Goal: Submit feedback/report problem: Submit feedback/report problem

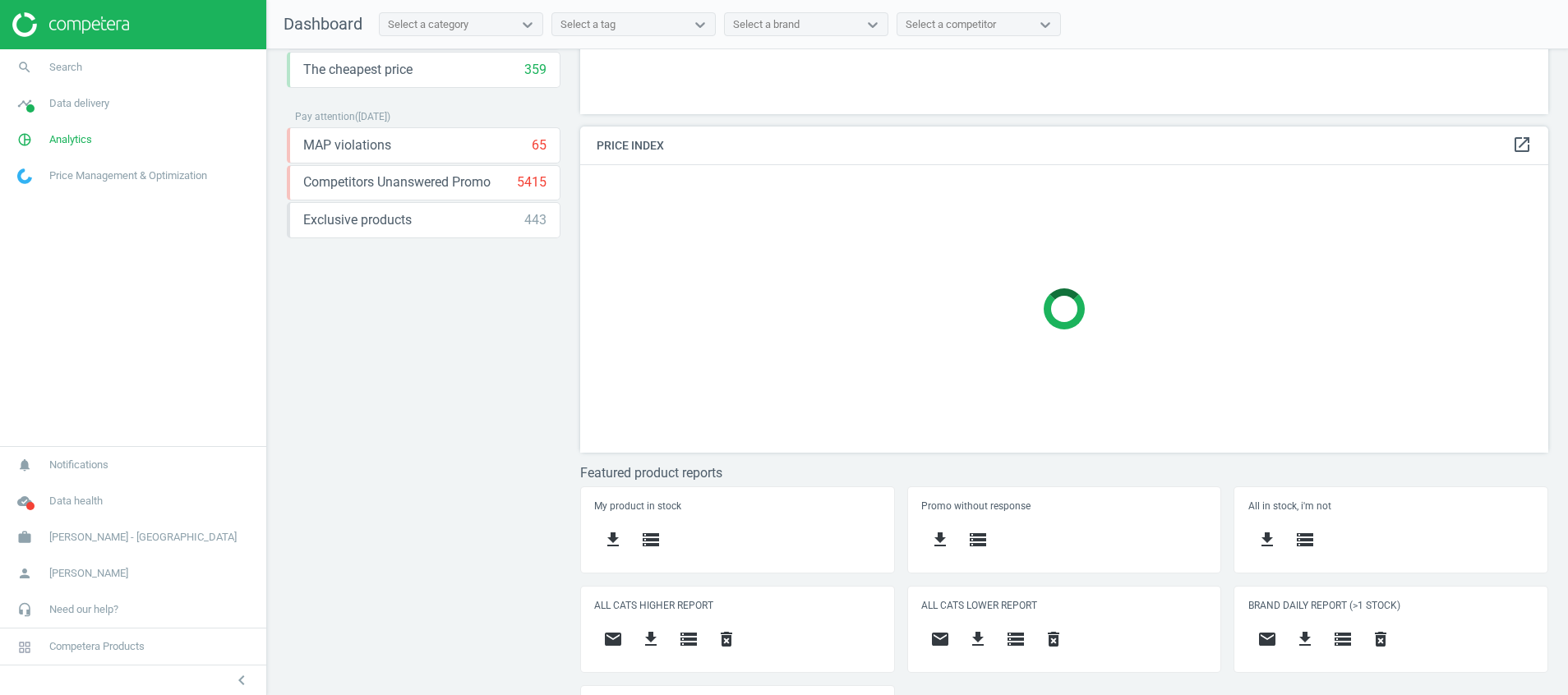
scroll to position [344, 0]
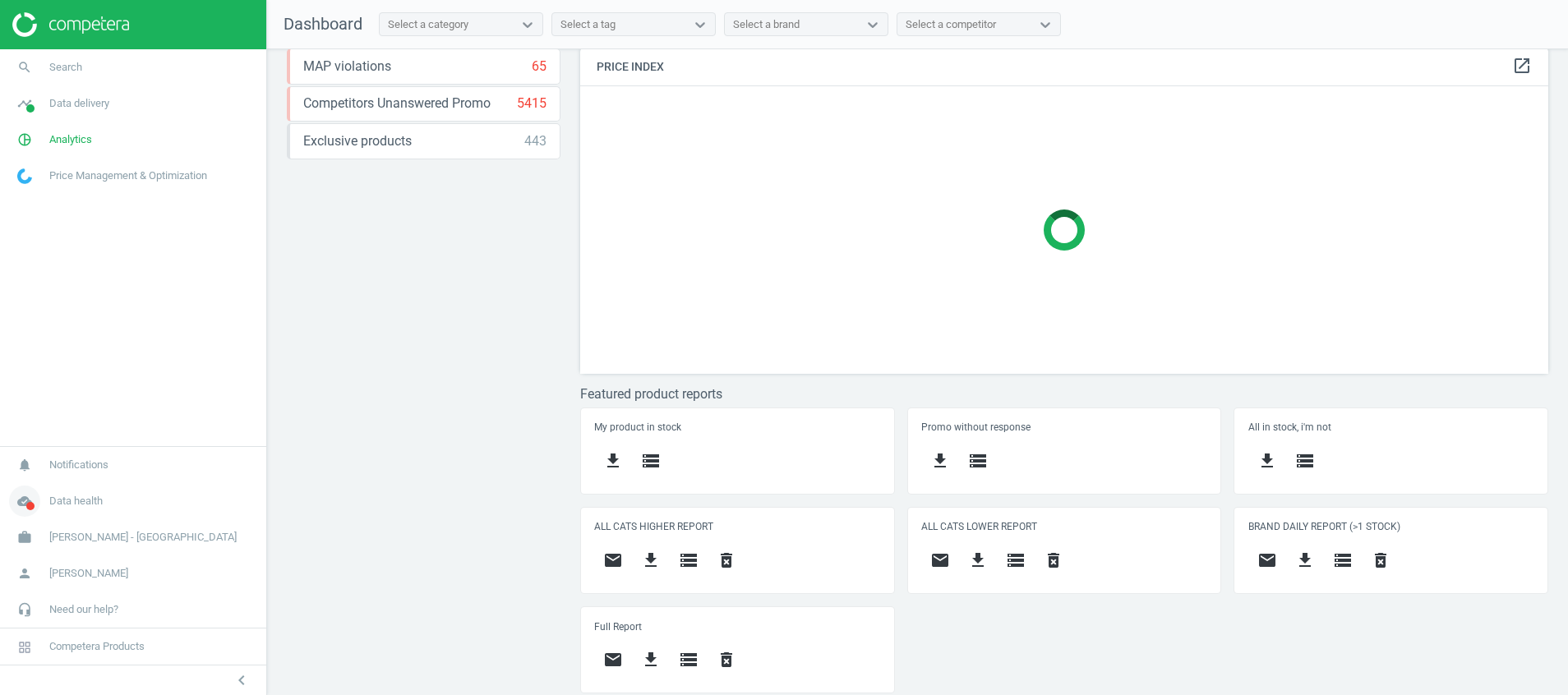
click at [20, 511] on icon "cloud_done" at bounding box center [25, 502] width 31 height 31
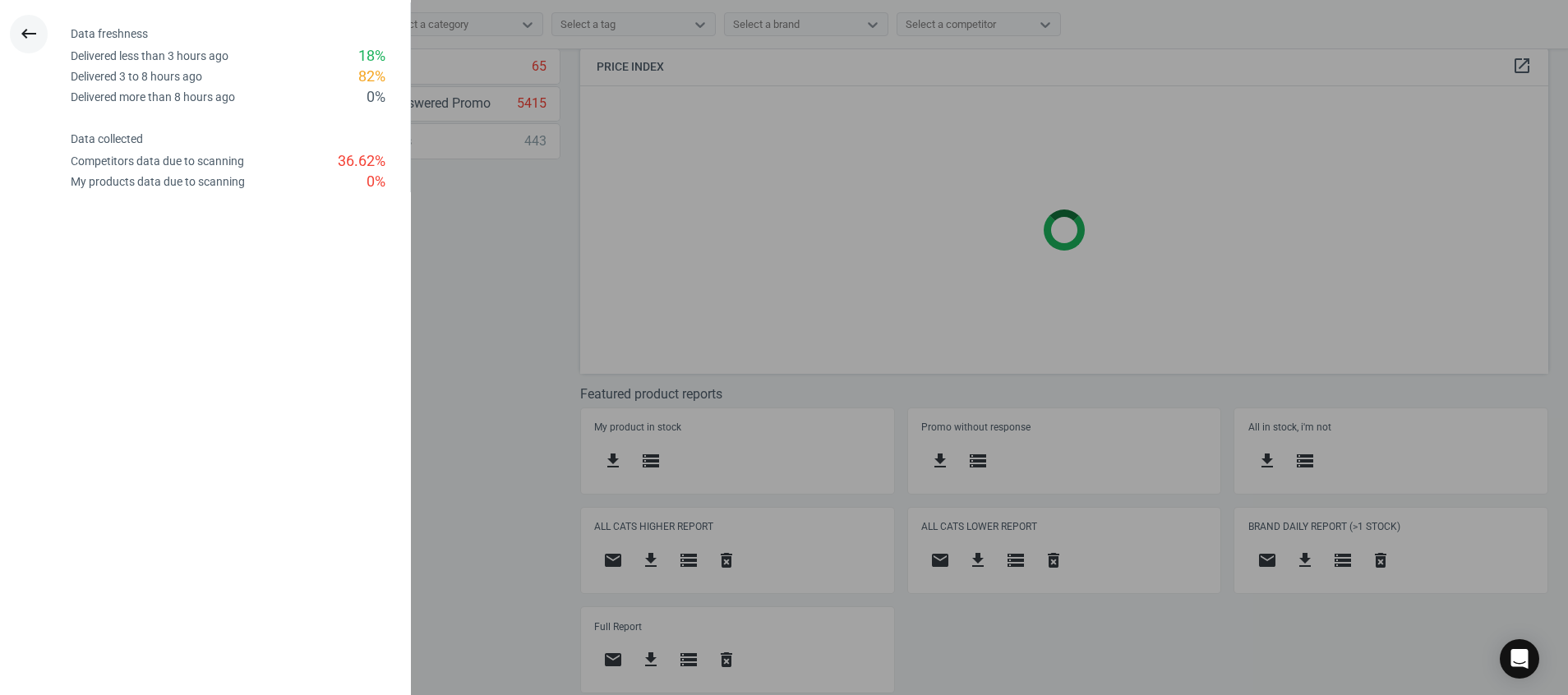
click at [29, 47] on button "keyboard_backspace" at bounding box center [28, 34] width 37 height 38
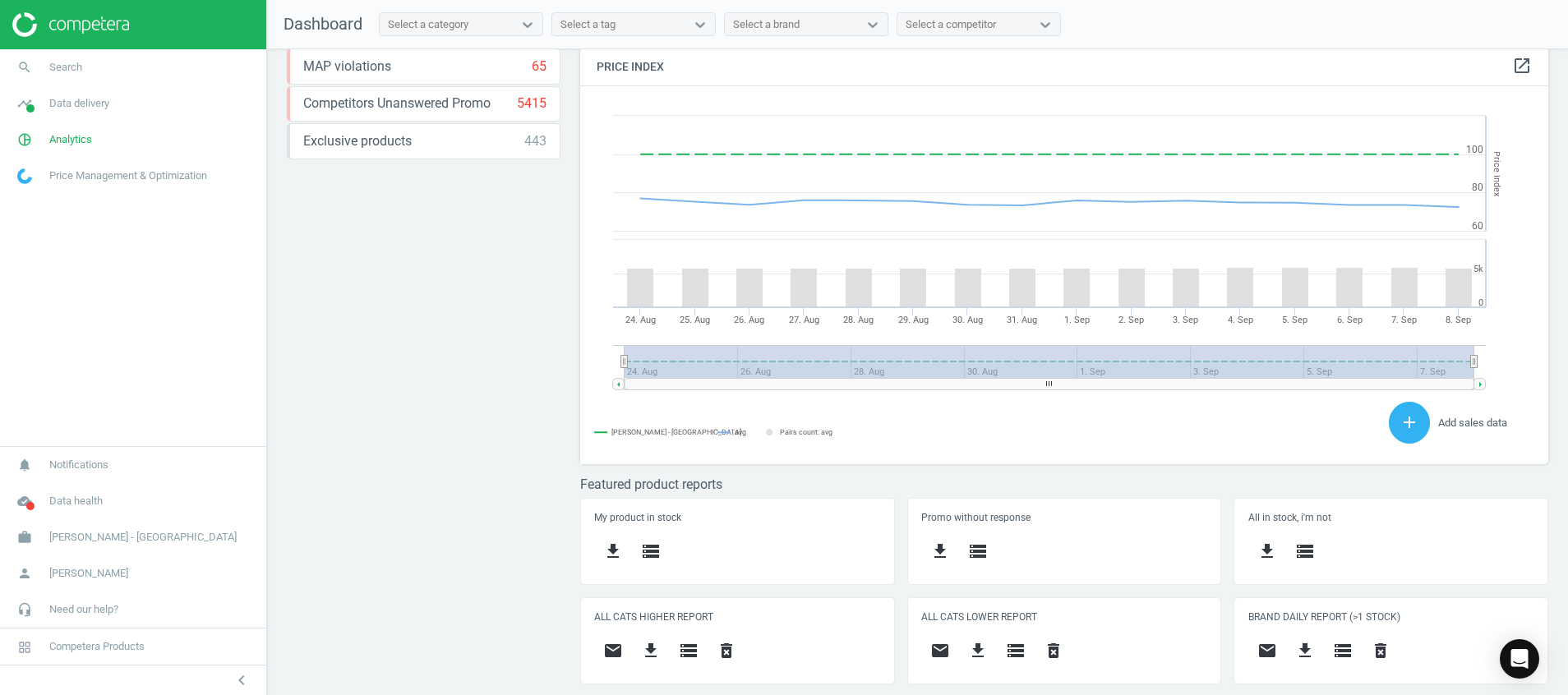
scroll to position [417, 988]
click at [88, 25] on img at bounding box center [71, 25] width 117 height 25
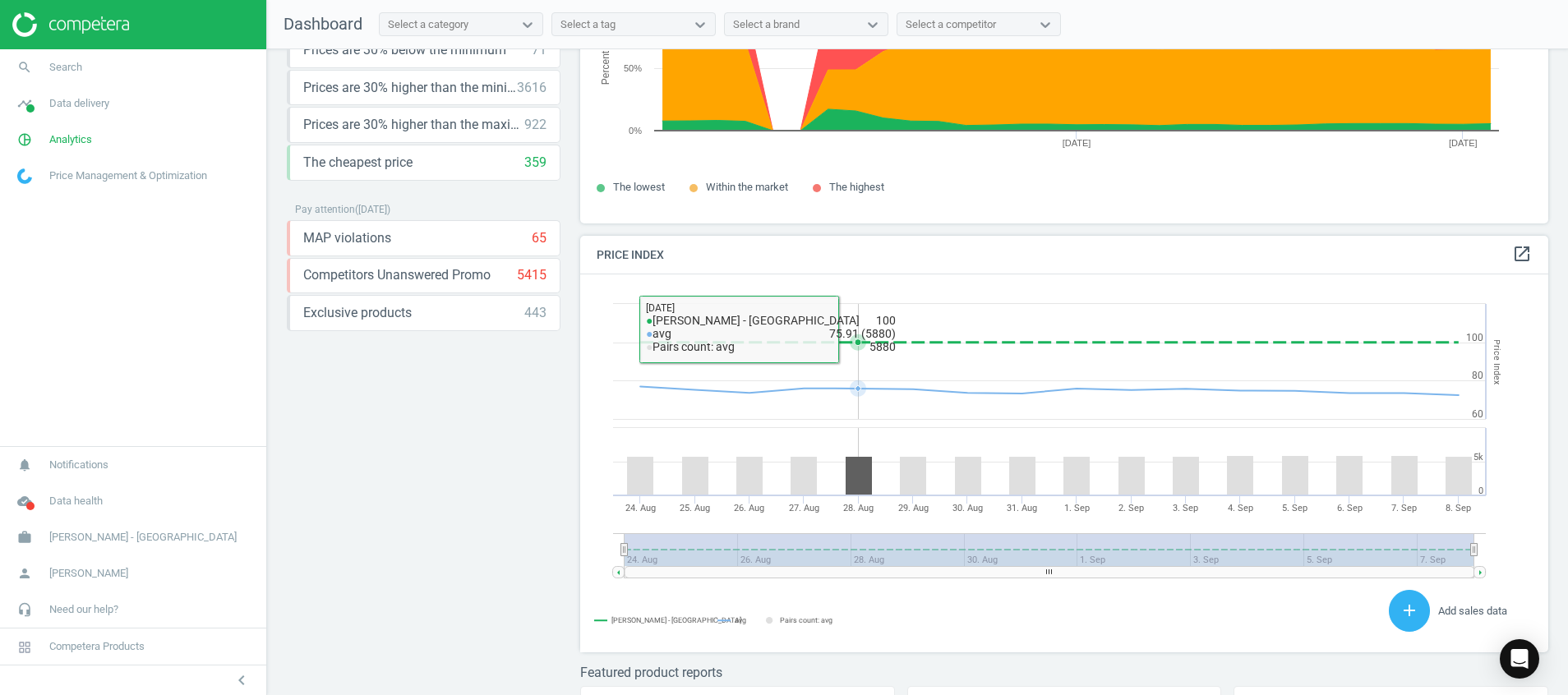
scroll to position [451, 0]
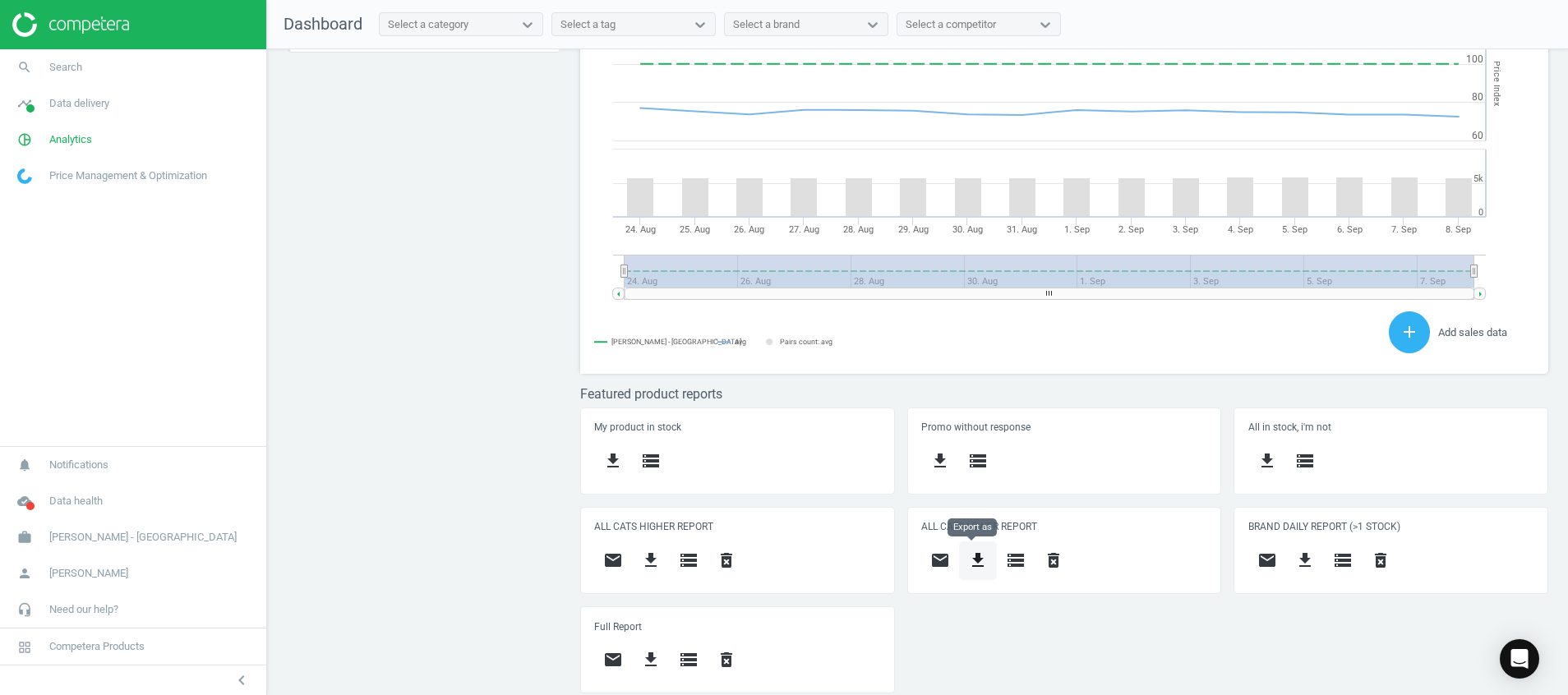
click at [979, 563] on icon "get_app" at bounding box center [979, 561] width 20 height 20
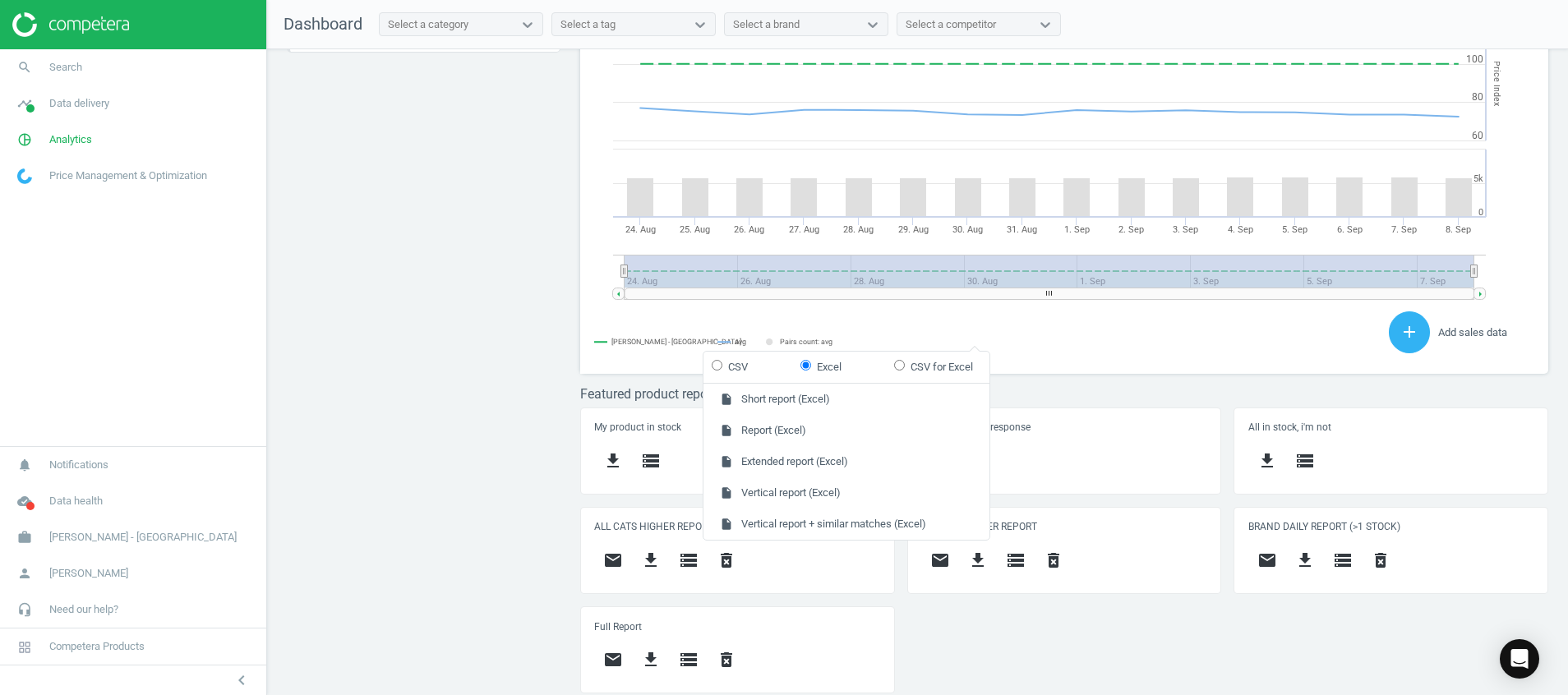
click at [369, 457] on div "Price protection ( 08.09.25 ) Prices are 100% below min competitor 17 keyboard_…" at bounding box center [918, 376] width 1302 height 654
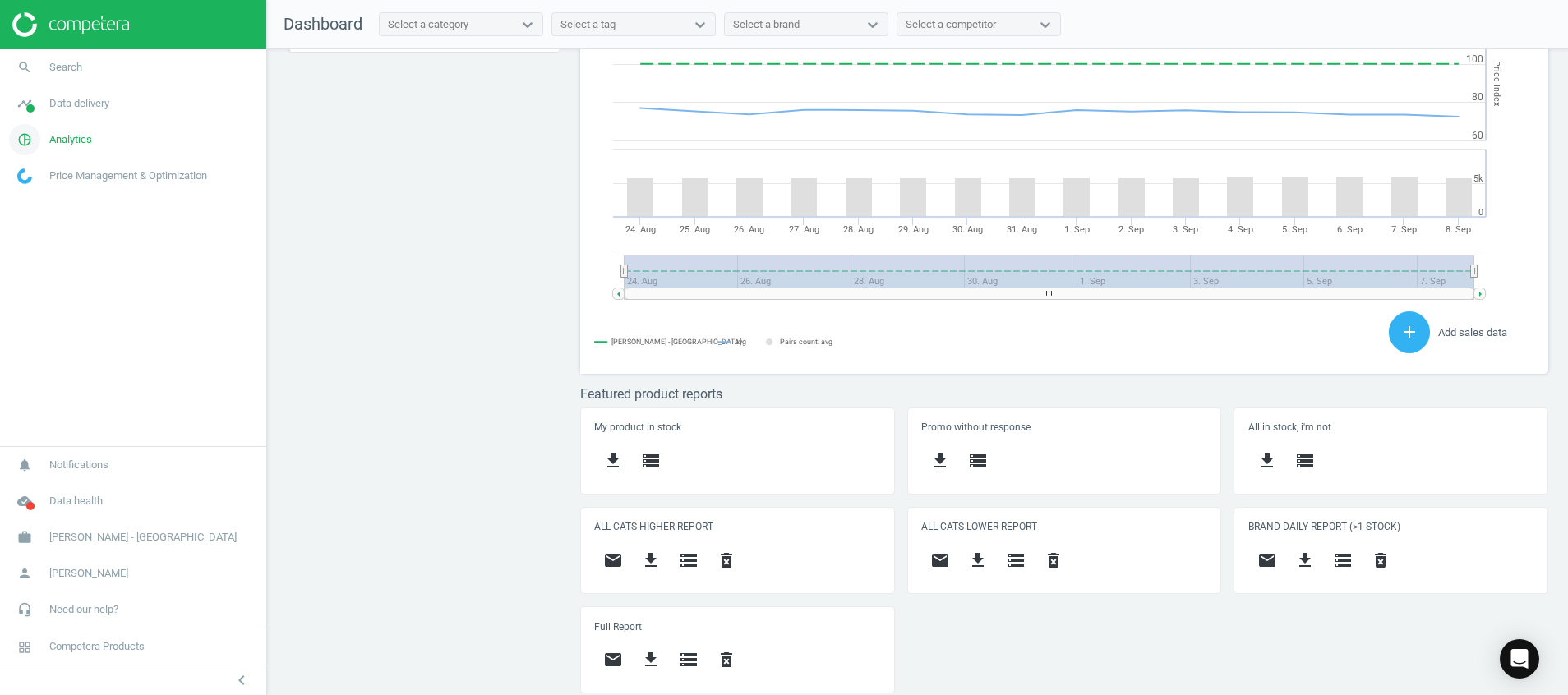
click at [16, 150] on icon "pie_chart_outlined" at bounding box center [25, 140] width 31 height 31
click at [29, 330] on link "Stores" at bounding box center [133, 324] width 266 height 25
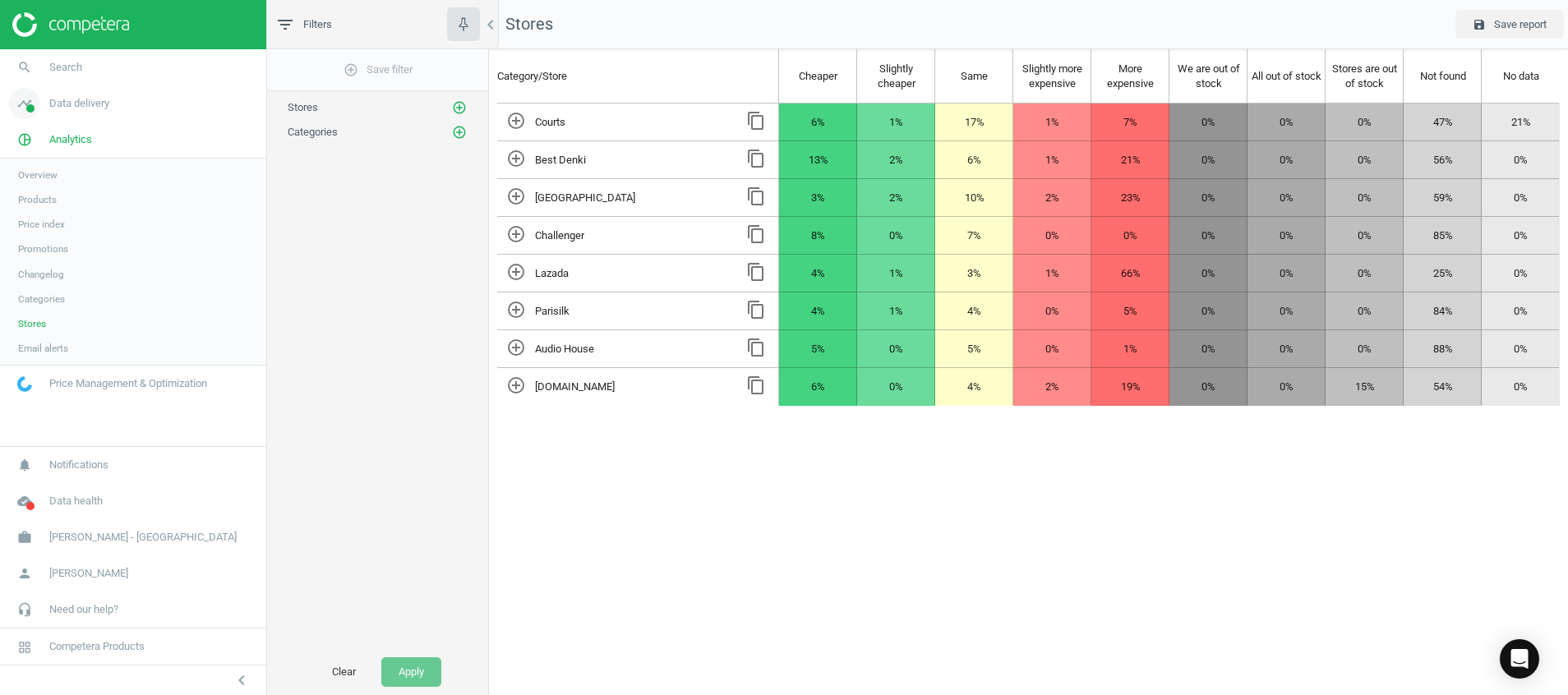
click at [62, 107] on span "Data delivery" at bounding box center [79, 103] width 60 height 15
click at [33, 237] on span "Stores" at bounding box center [32, 238] width 28 height 13
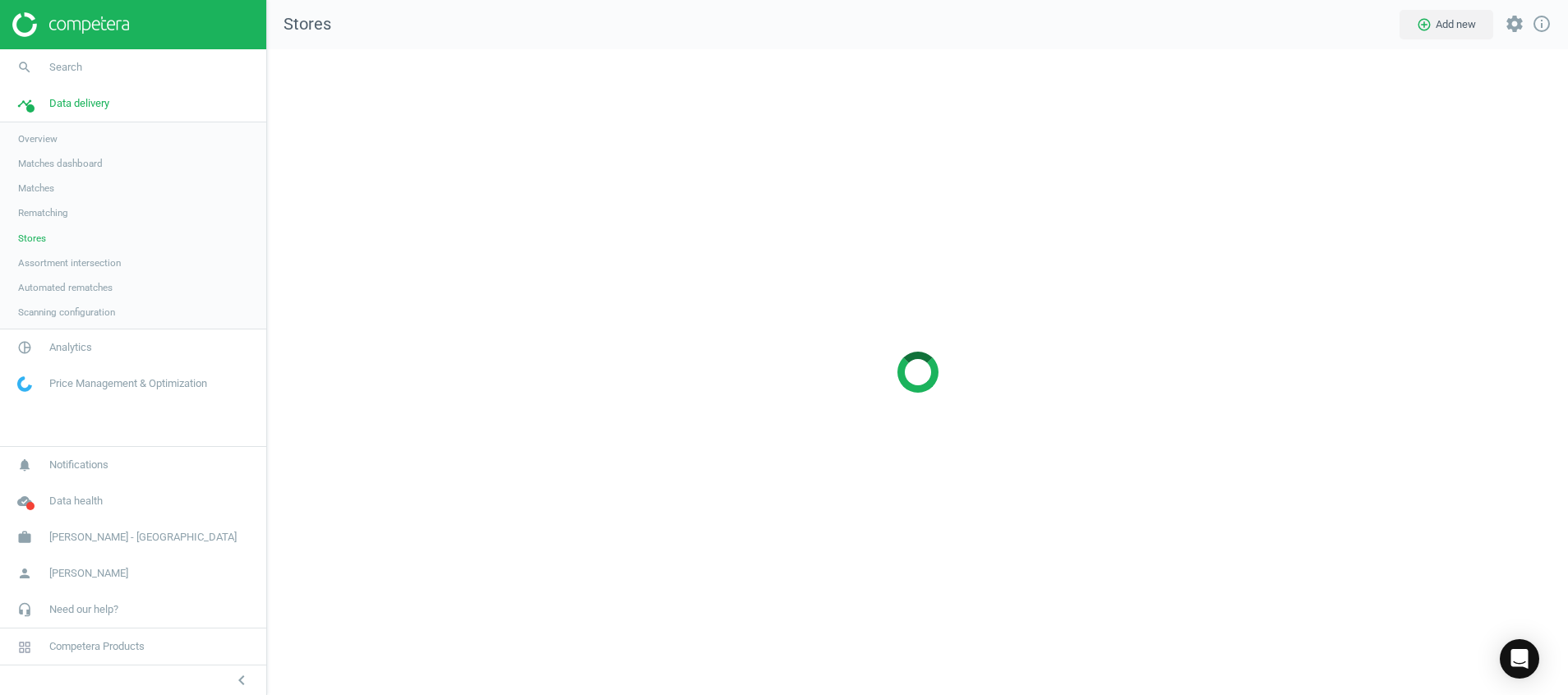
scroll to position [685, 1340]
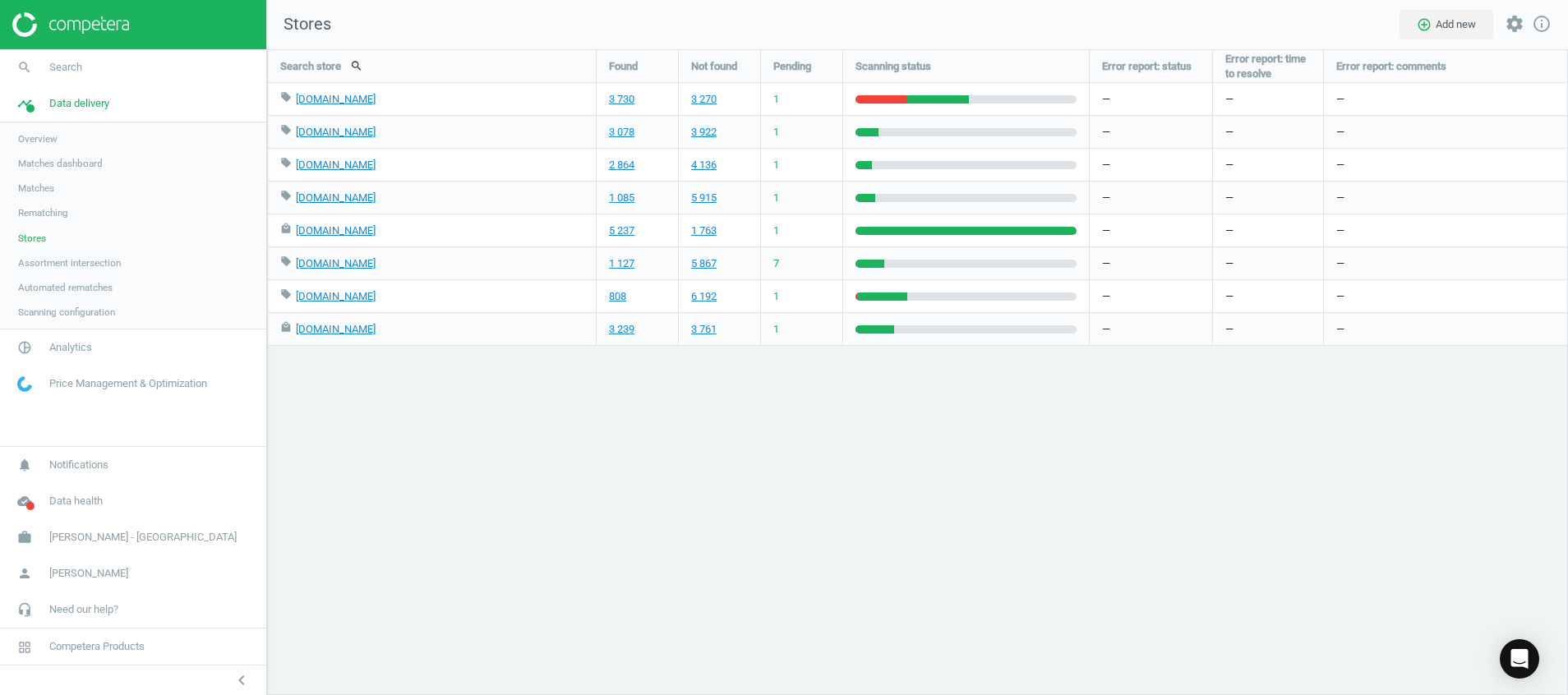
click at [66, 28] on img at bounding box center [71, 25] width 117 height 25
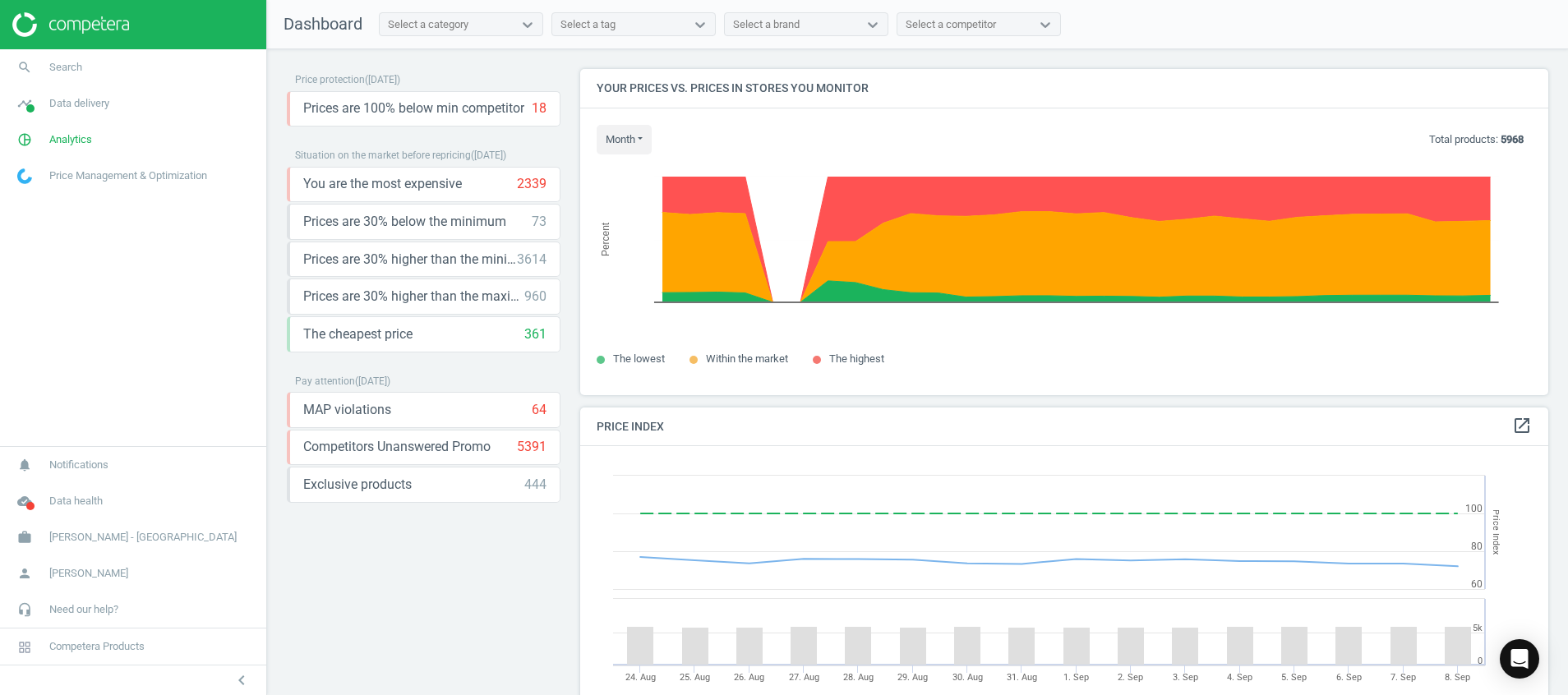
scroll to position [417, 988]
click at [1525, 671] on div "Open Intercom Messenger" at bounding box center [1521, 659] width 44 height 44
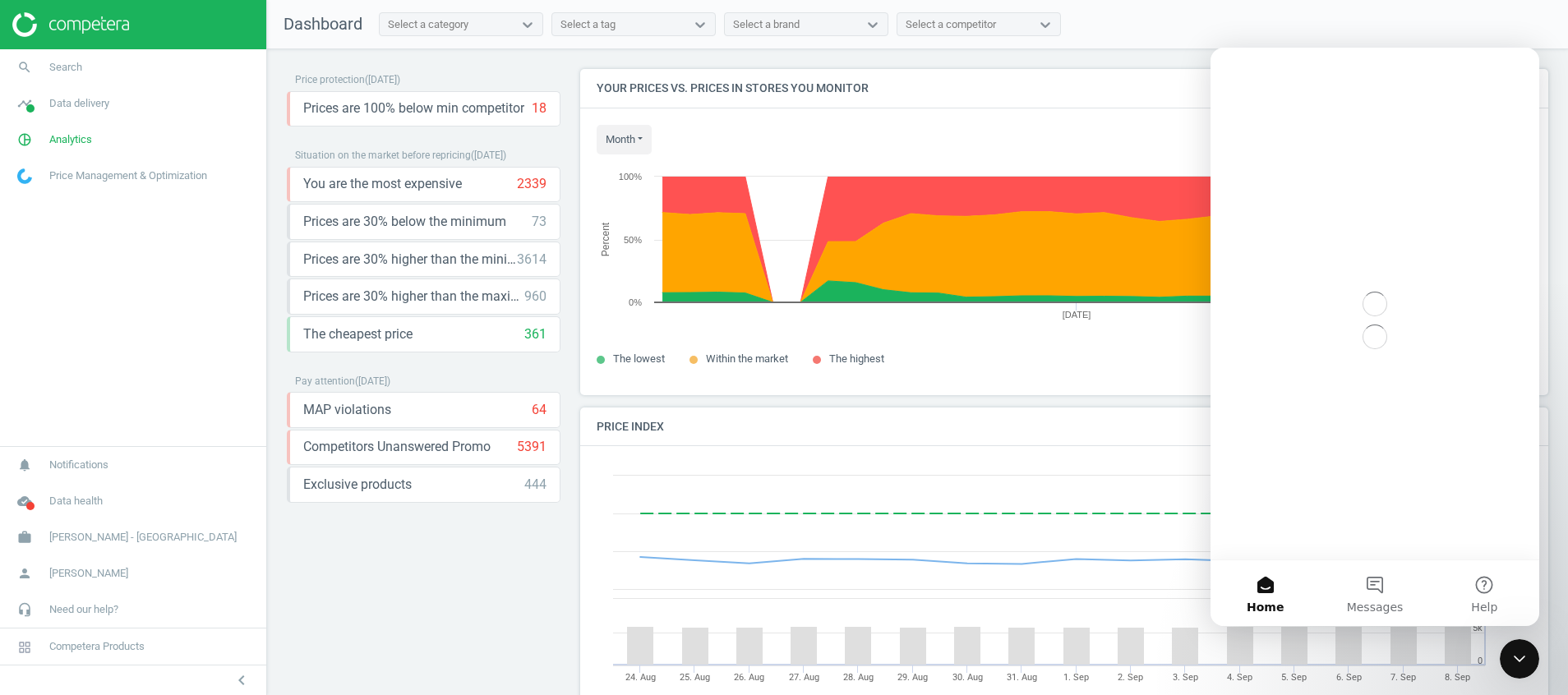
scroll to position [0, 0]
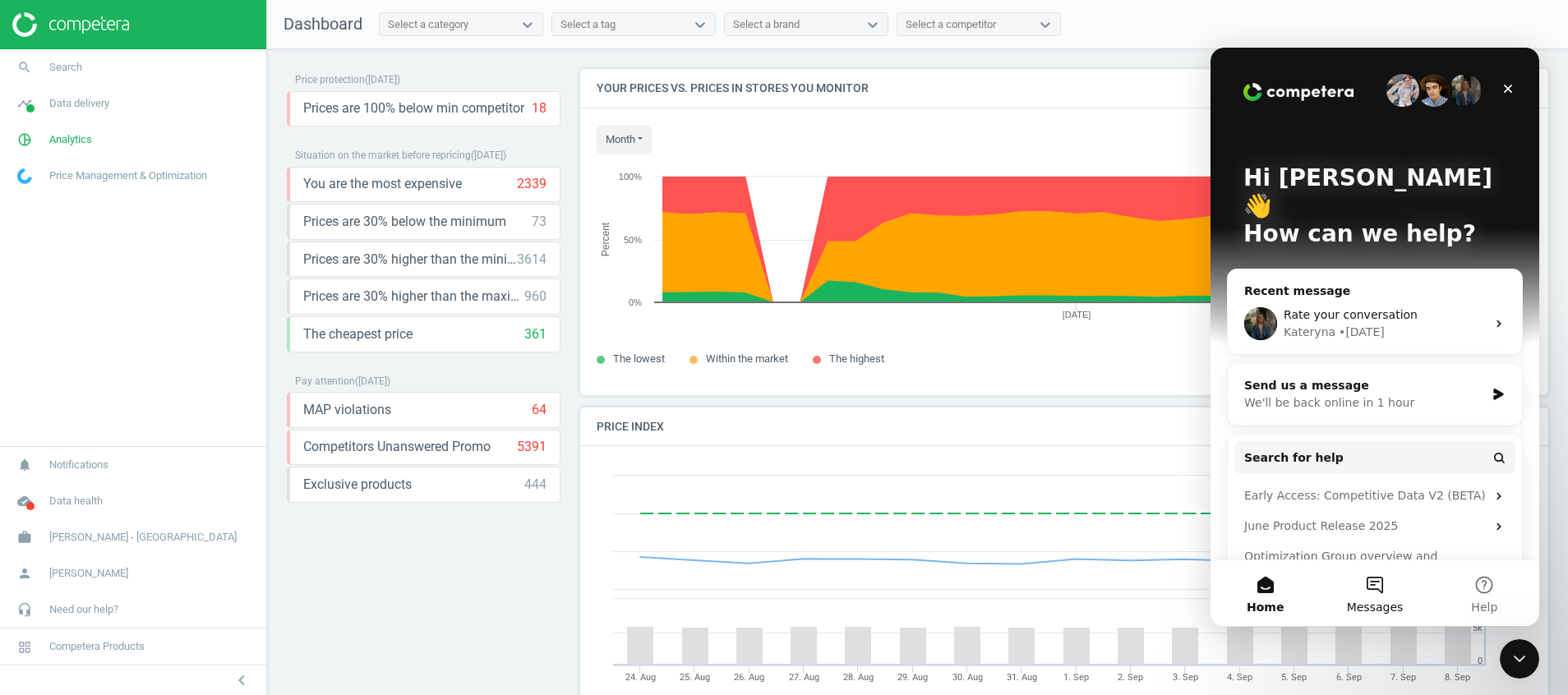
click at [1384, 603] on span "Messages" at bounding box center [1376, 607] width 57 height 12
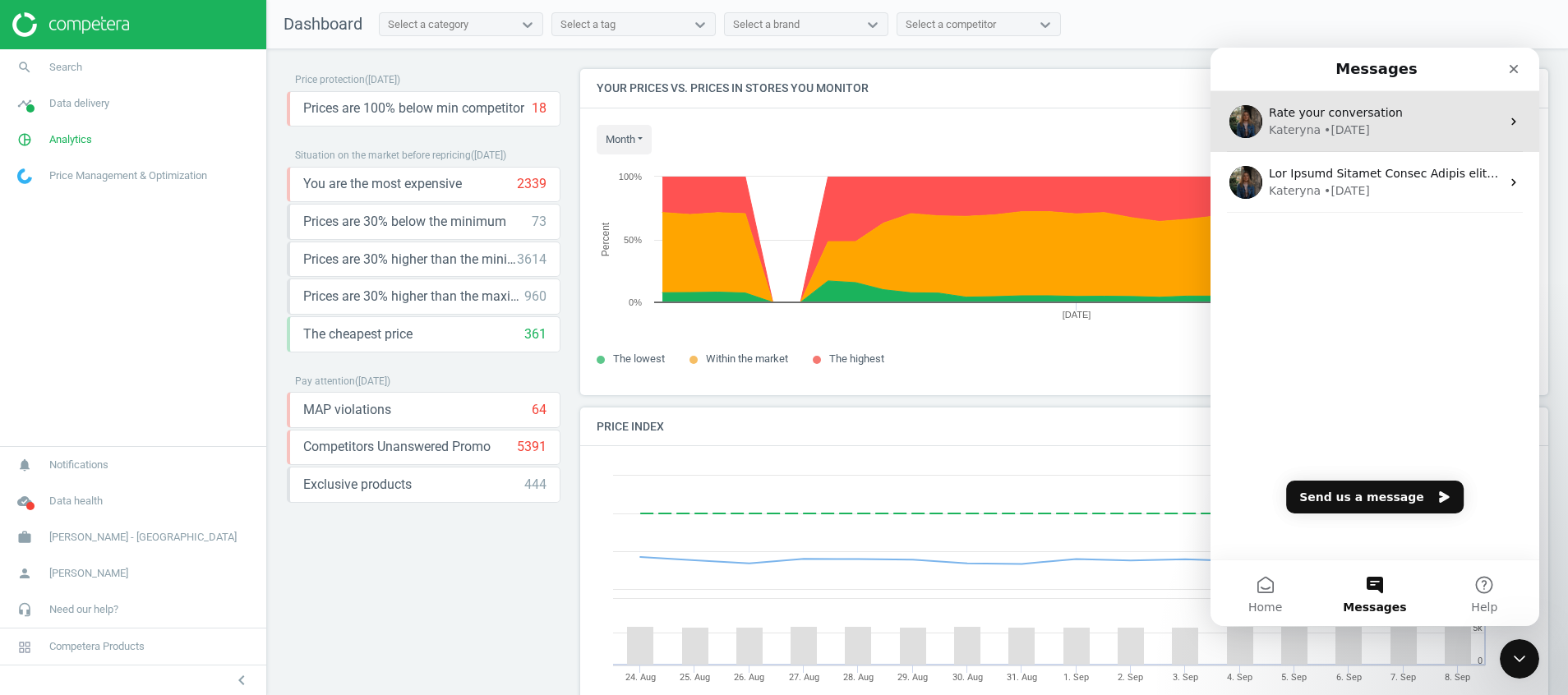
click at [1338, 115] on span "Rate your conversation" at bounding box center [1335, 112] width 134 height 13
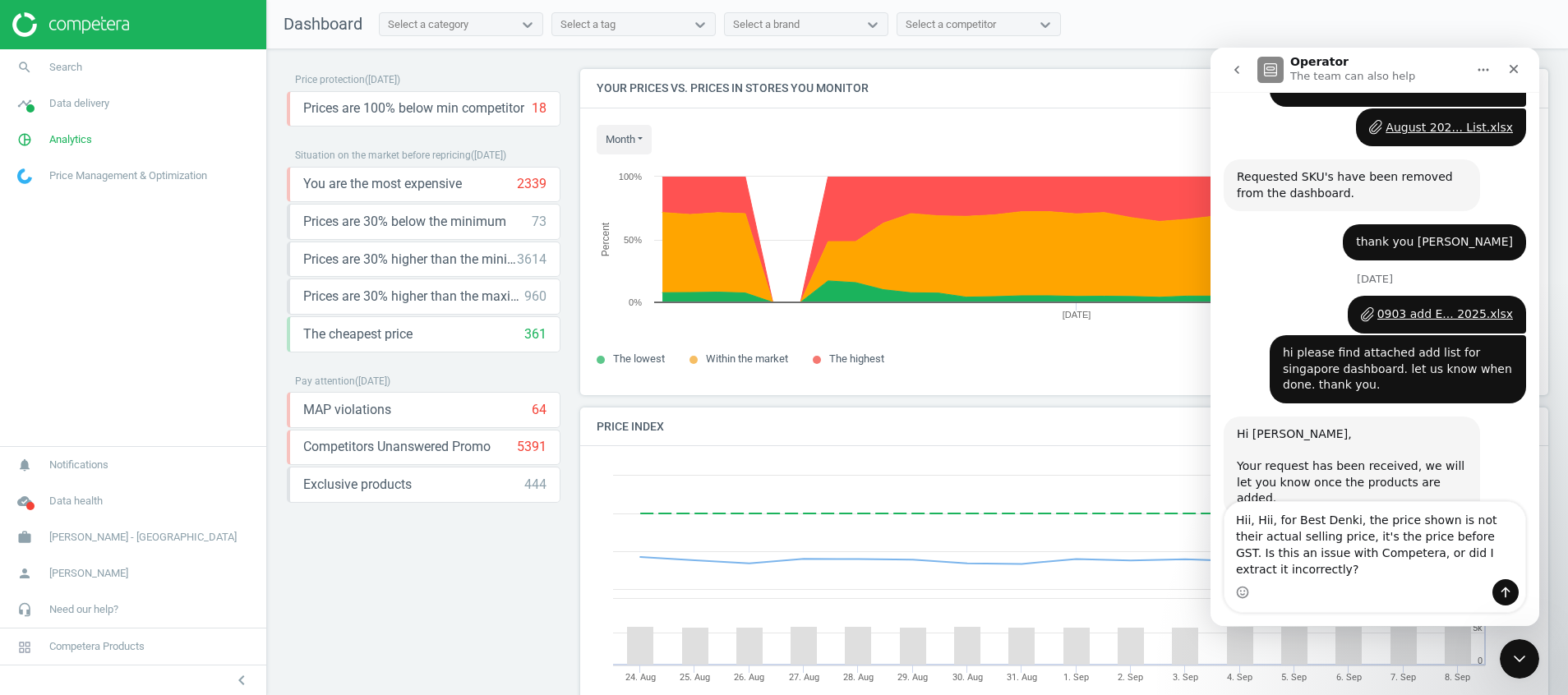
drag, startPoint x: 1257, startPoint y: 539, endPoint x: 1158, endPoint y: 540, distance: 99.0
click at [1210, 540] on html "Operator The team can also help We engineer the best in class AI Pricing Platfo…" at bounding box center [1375, 337] width 328 height 578
drag, startPoint x: 1416, startPoint y: 571, endPoint x: 1461, endPoint y: 538, distance: 55.8
click at [1461, 538] on textarea "Hii, for Best Denki, the price shown is not their actual selling price, it's th…" at bounding box center [1376, 541] width 301 height 78
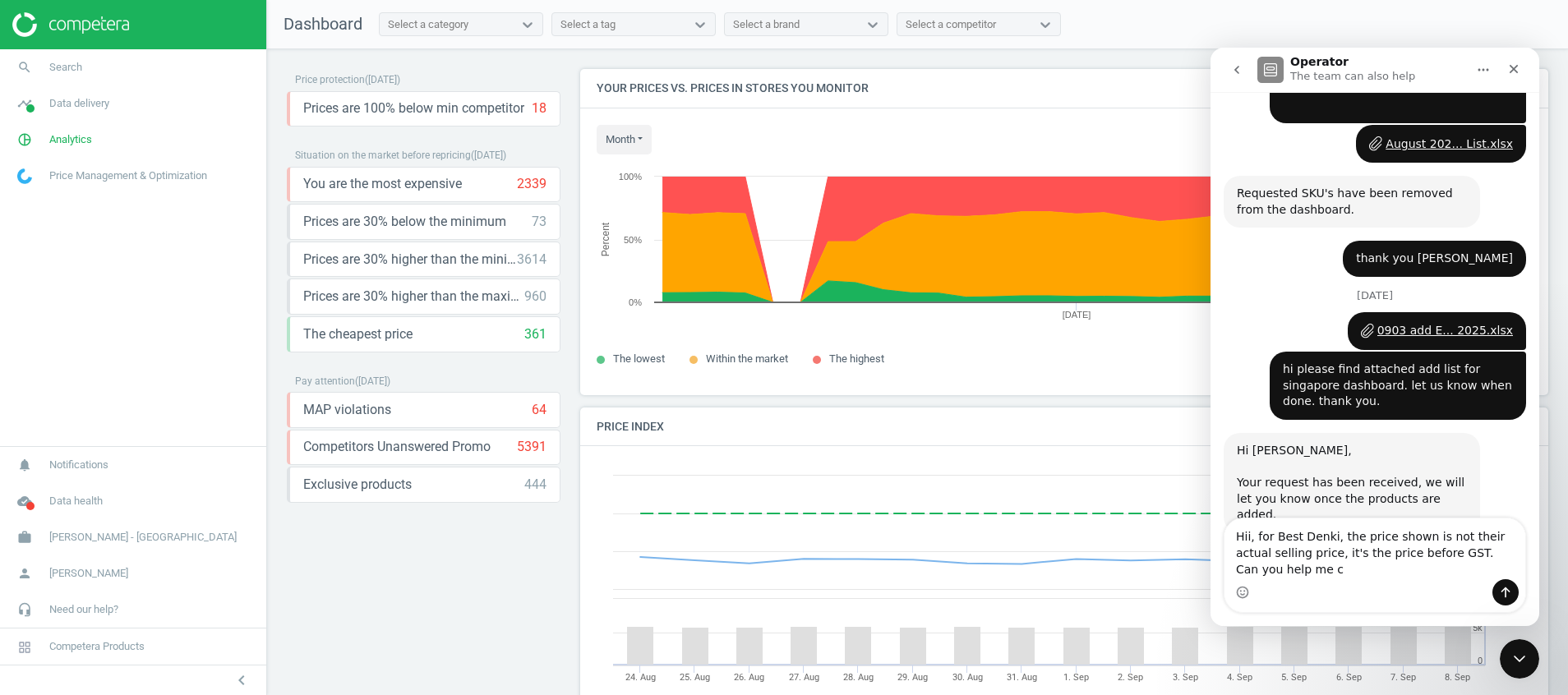
scroll to position [3238, 0]
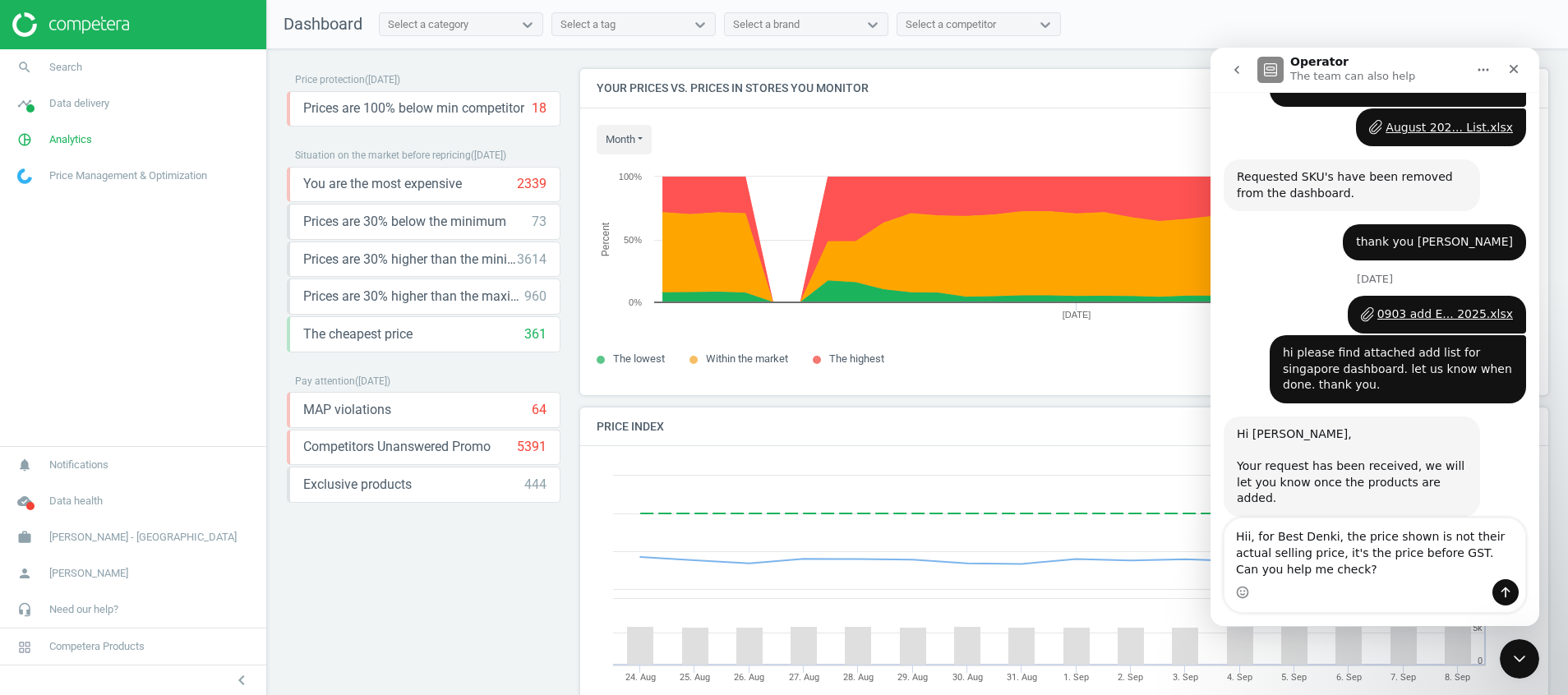
type textarea "Hii, for Best Denki, the price shown is not their actual selling price, it's th…"
click at [1401, 569] on textarea "Hii, for Best Denki, the price shown is not their actual selling price, it's th…" at bounding box center [1376, 549] width 301 height 61
drag, startPoint x: 1369, startPoint y: 576, endPoint x: 1119, endPoint y: 519, distance: 256.4
click at [1210, 519] on html "Operator The team can also help We engineer the best in class AI Pricing Platfo…" at bounding box center [1375, 337] width 328 height 578
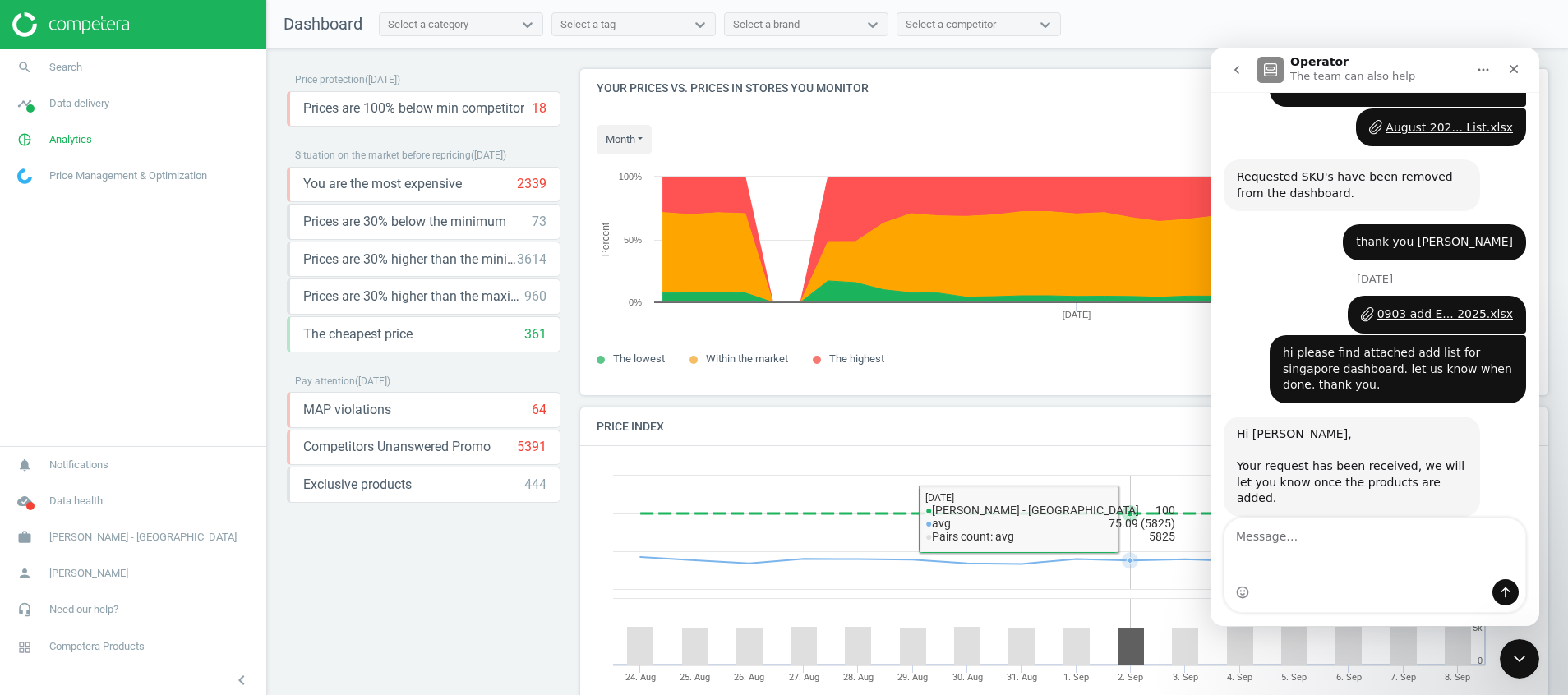
scroll to position [3205, 0]
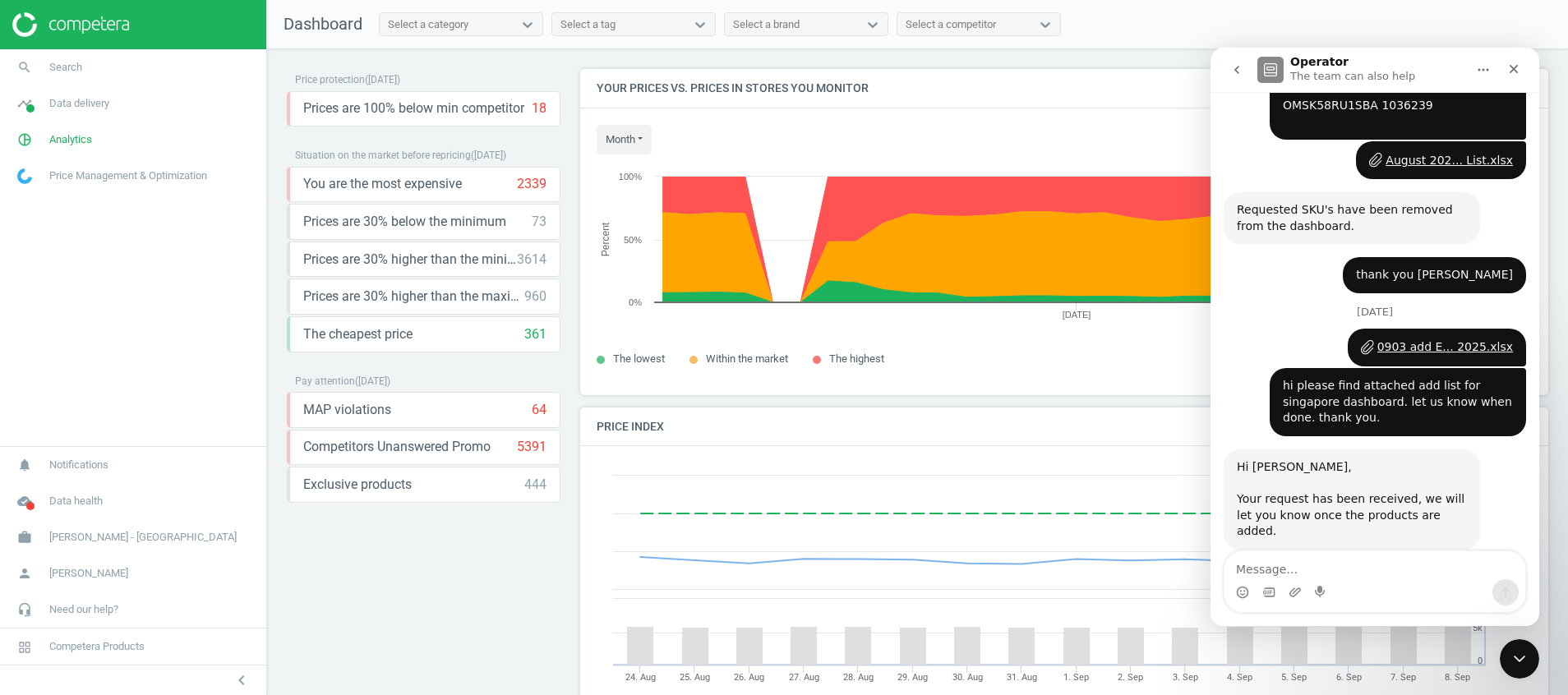
click at [1230, 73] on button "go back" at bounding box center [1237, 69] width 31 height 31
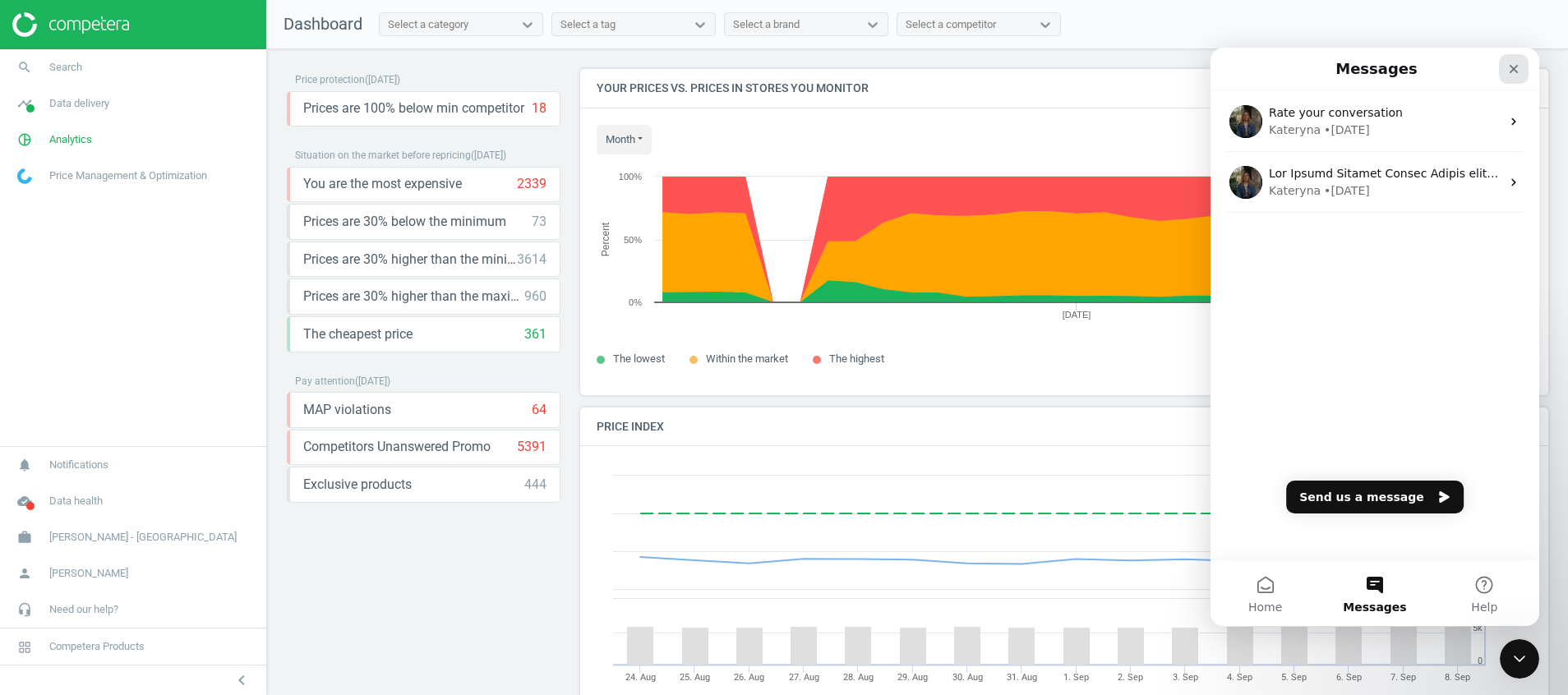
click at [1512, 72] on icon "Close" at bounding box center [1514, 68] width 13 height 13
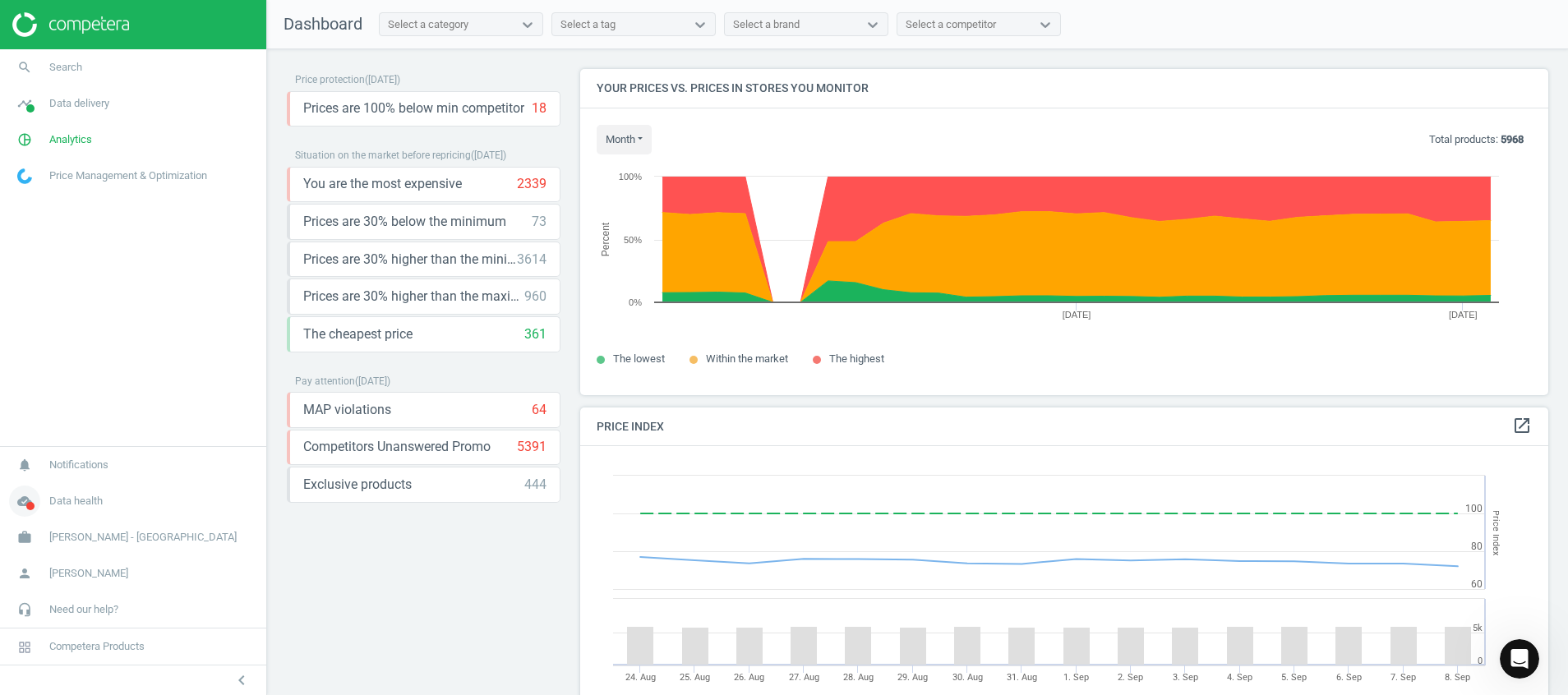
click at [26, 503] on icon "cloud_done" at bounding box center [25, 502] width 31 height 31
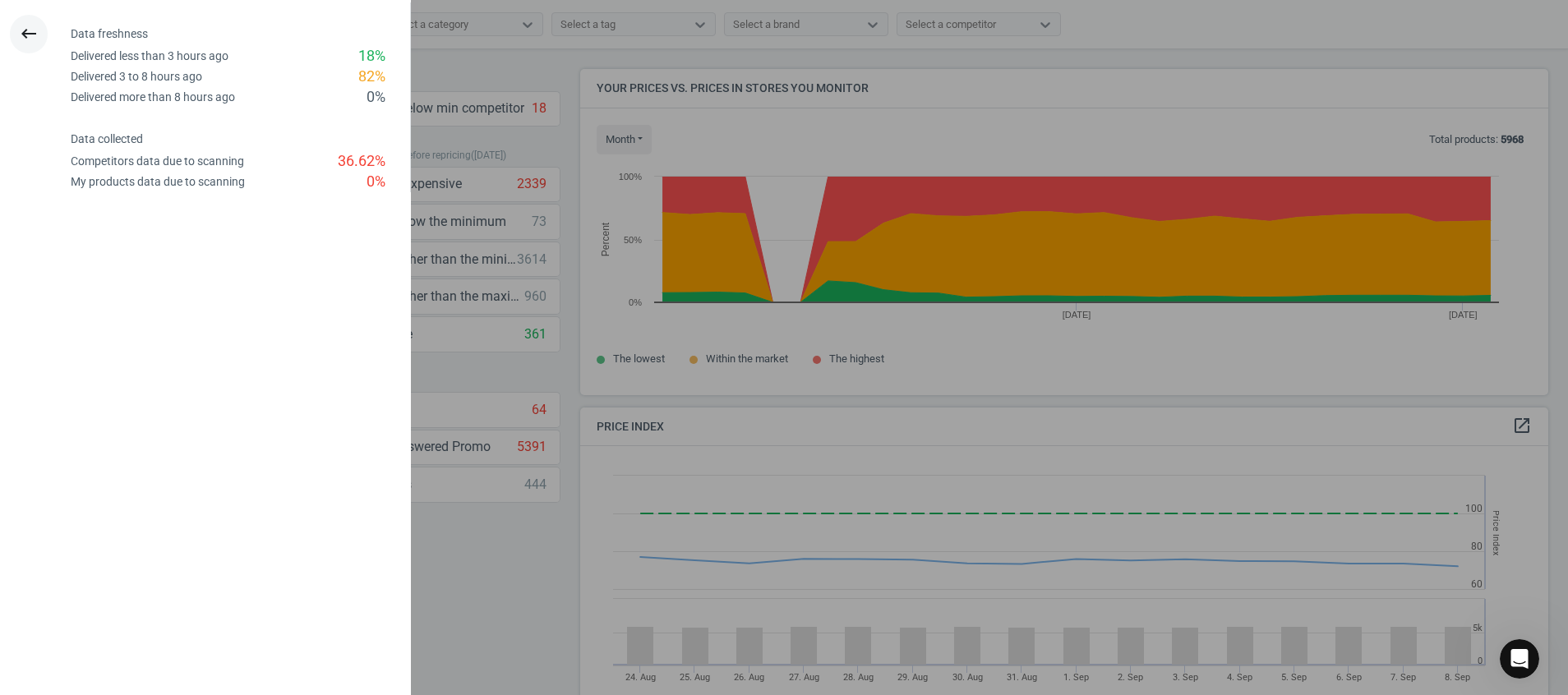
click at [29, 29] on icon "keyboard_backspace" at bounding box center [29, 34] width 20 height 20
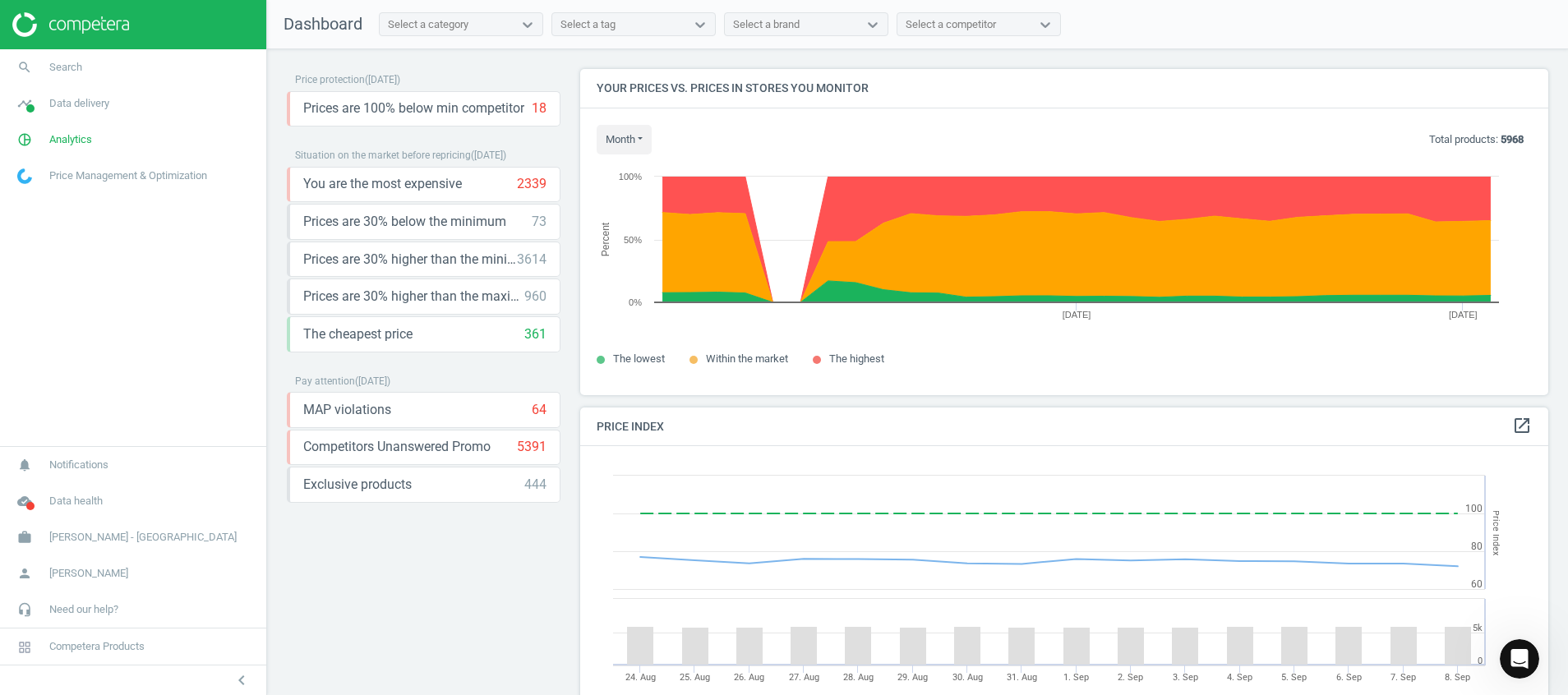
click at [108, 12] on div at bounding box center [133, 25] width 266 height 49
click at [114, 22] on img at bounding box center [71, 25] width 117 height 25
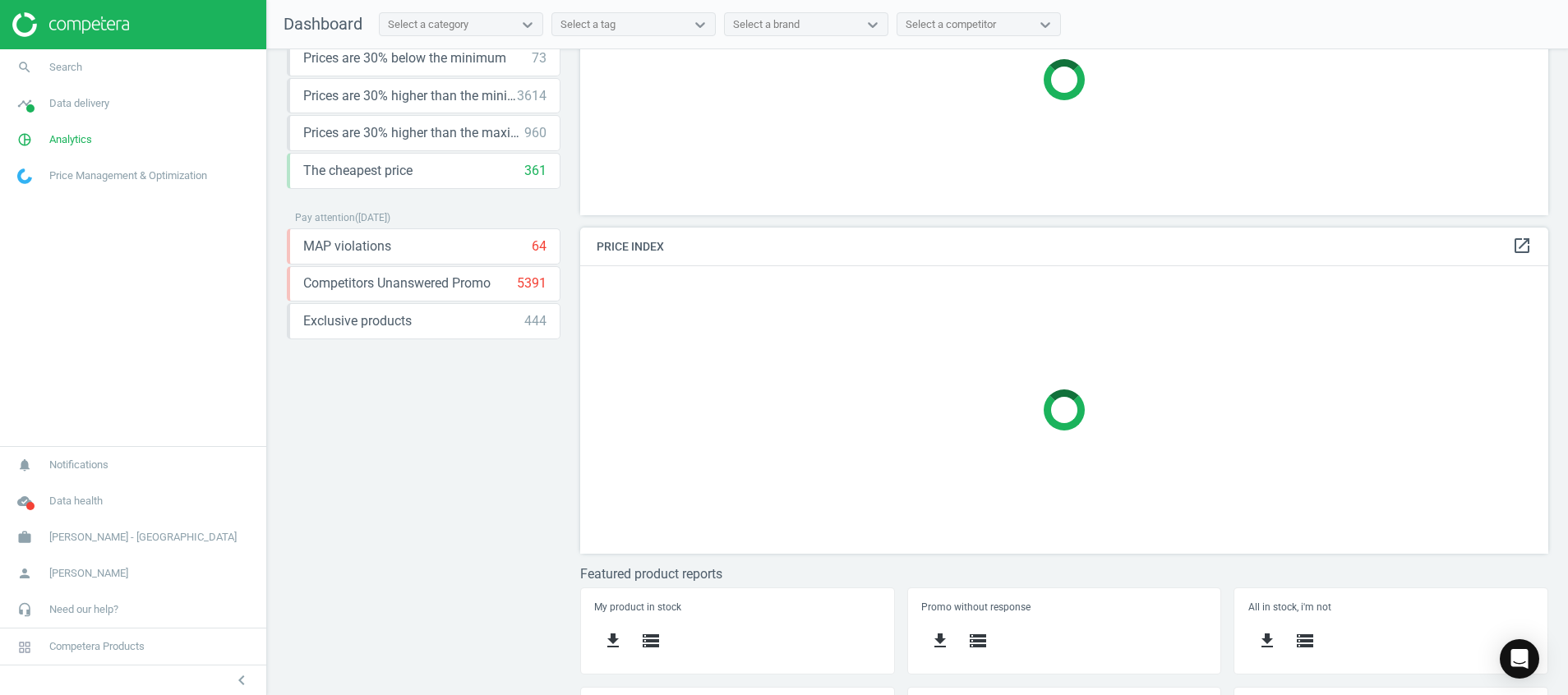
scroll to position [344, 0]
